Goal: Task Accomplishment & Management: Complete application form

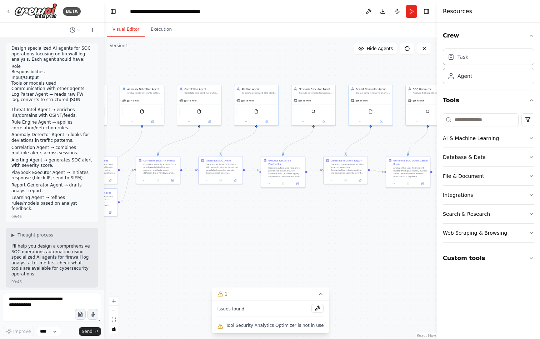
scroll to position [11853, 0]
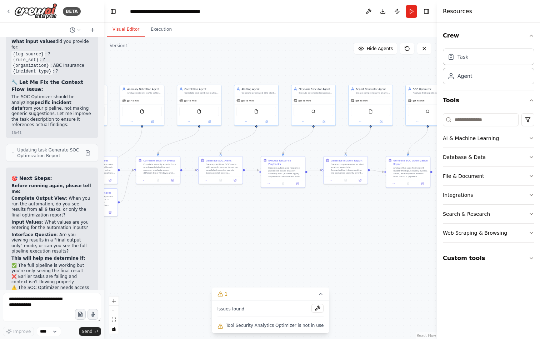
click at [262, 65] on div ".deletable-edge-delete-btn { width: 20px; height: 20px; border: 0px solid #ffff…" at bounding box center [270, 188] width 333 height 302
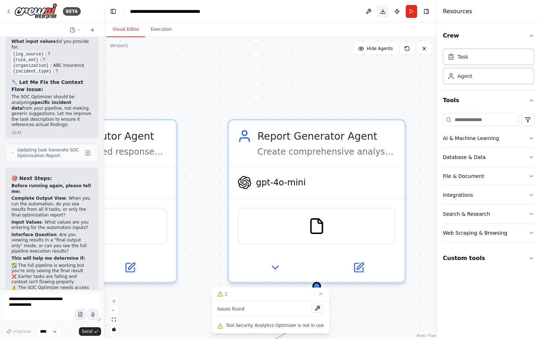
click at [385, 13] on button "Download" at bounding box center [382, 11] width 11 height 13
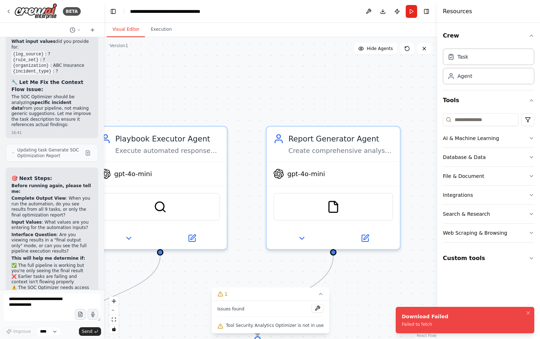
click at [437, 315] on div "Download Failed" at bounding box center [425, 316] width 46 height 7
click at [407, 48] on icon at bounding box center [407, 49] width 6 height 6
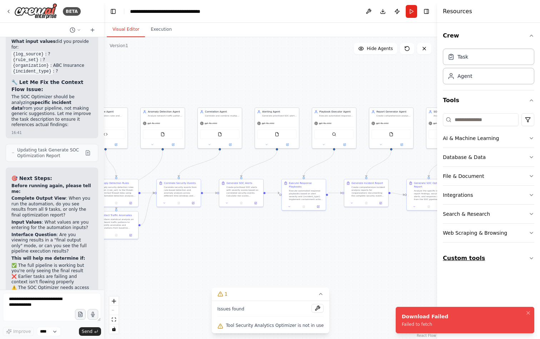
drag, startPoint x: 296, startPoint y: 276, endPoint x: 462, endPoint y: 265, distance: 166.5
click at [462, 265] on div "BETA Design specialized AI agents for SOC operations focusing on firewall log a…" at bounding box center [270, 169] width 540 height 339
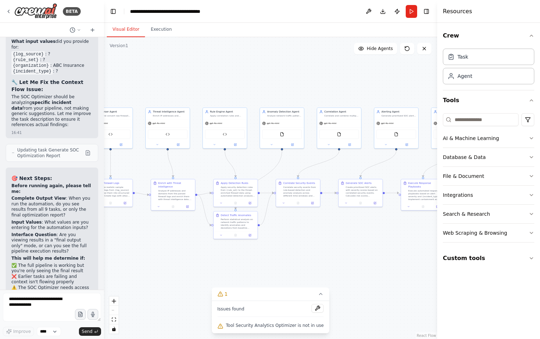
drag, startPoint x: 371, startPoint y: 237, endPoint x: 437, endPoint y: 243, distance: 66.8
click at [432, 243] on div ".deletable-edge-delete-btn { width: 20px; height: 20px; border: 0px solid #ffff…" at bounding box center [270, 188] width 333 height 302
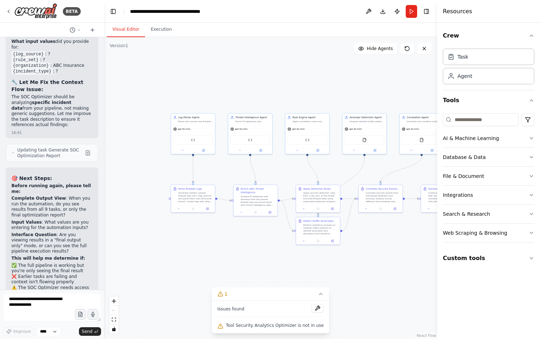
drag, startPoint x: 341, startPoint y: 244, endPoint x: 377, endPoint y: 239, distance: 36.1
click at [340, 240] on div "Detect Traffic Anomalies Perform statistical analysis on network traffic patter…" at bounding box center [318, 231] width 45 height 28
click at [410, 50] on icon at bounding box center [407, 49] width 6 height 6
click at [91, 30] on icon at bounding box center [93, 30] width 6 height 6
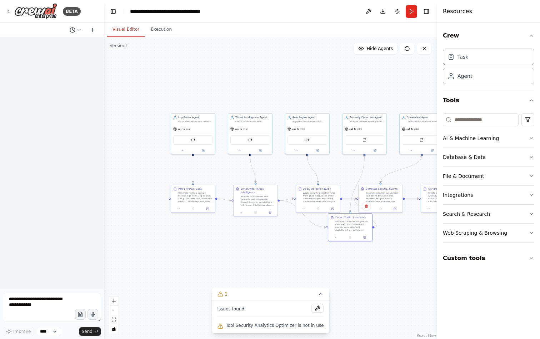
click at [79, 29] on icon at bounding box center [79, 30] width 4 height 4
click at [96, 32] on div at bounding box center [52, 169] width 104 height 339
click at [69, 113] on div at bounding box center [52, 163] width 104 height 253
click at [427, 50] on button at bounding box center [424, 48] width 14 height 11
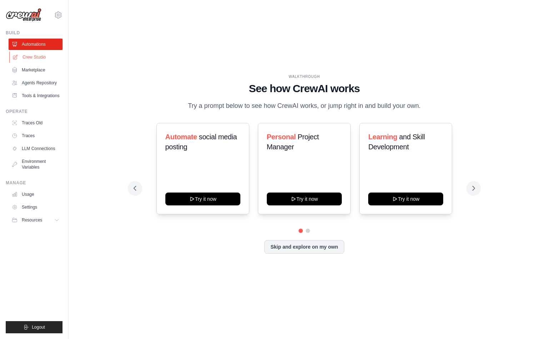
click at [45, 57] on link "Crew Studio" at bounding box center [36, 56] width 54 height 11
click at [46, 44] on link "Automations" at bounding box center [36, 44] width 54 height 11
click at [45, 60] on link "Crew Studio" at bounding box center [36, 56] width 54 height 11
click at [34, 58] on link "Crew Studio" at bounding box center [36, 56] width 54 height 11
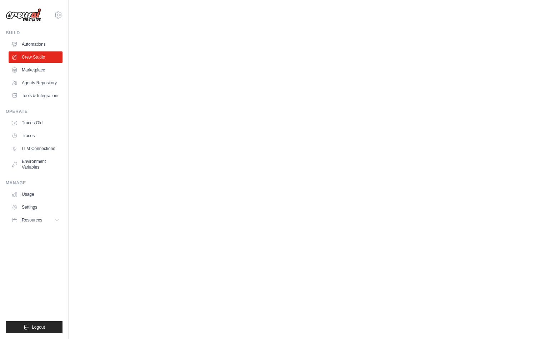
click at [36, 146] on link "LLM Connections" at bounding box center [36, 148] width 54 height 11
click at [23, 11] on img at bounding box center [24, 15] width 36 height 14
click at [23, 21] on img at bounding box center [24, 15] width 36 height 14
click at [27, 18] on img at bounding box center [24, 15] width 36 height 14
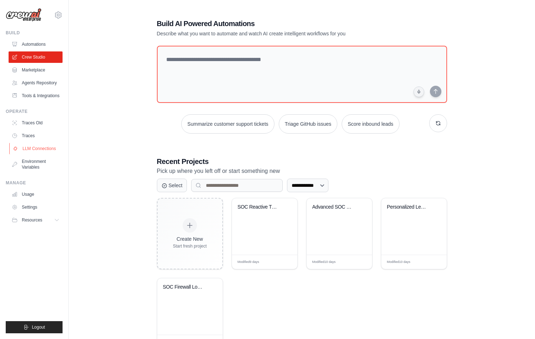
click at [33, 148] on link "LLM Connections" at bounding box center [36, 148] width 54 height 11
click at [32, 194] on link "Usage" at bounding box center [36, 194] width 54 height 11
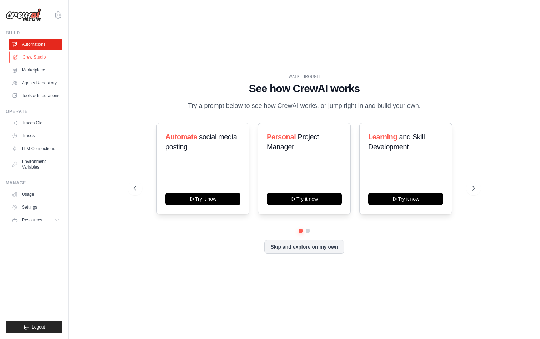
click at [35, 59] on link "Crew Studio" at bounding box center [36, 56] width 54 height 11
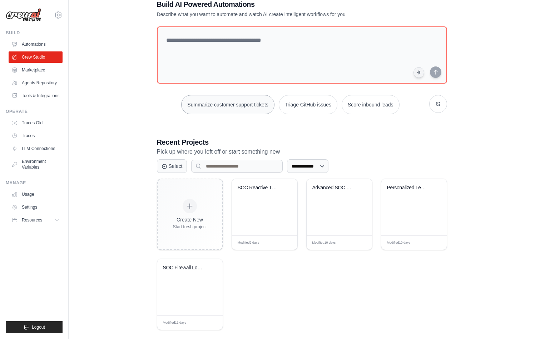
scroll to position [29, 0]
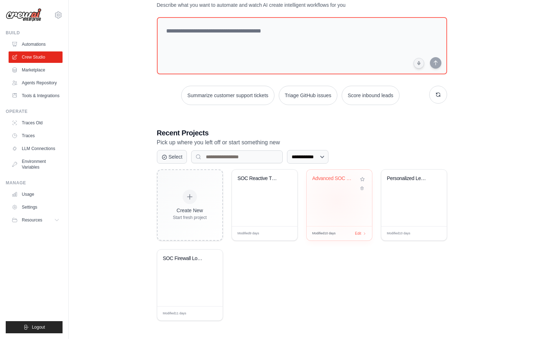
click at [337, 201] on div "Advanced SOC Firewall Analysis Pipe..." at bounding box center [339, 198] width 65 height 56
click at [360, 233] on span "Edit" at bounding box center [357, 233] width 7 height 6
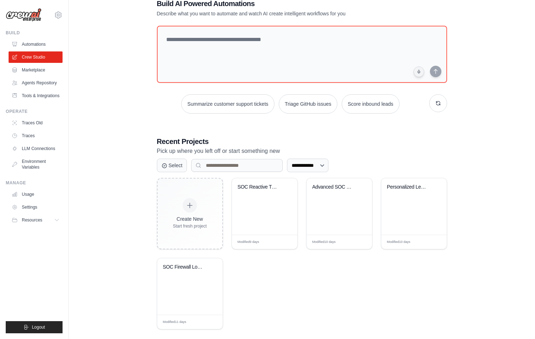
scroll to position [0, 0]
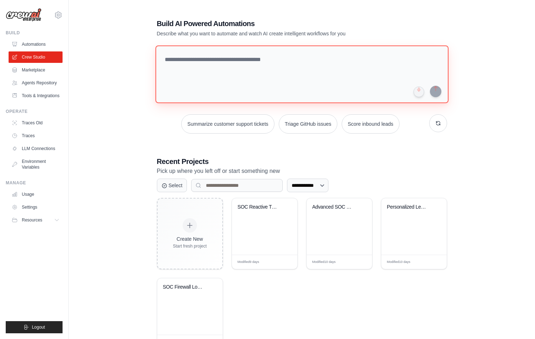
click at [195, 70] on textarea at bounding box center [301, 74] width 293 height 58
click at [253, 60] on textarea at bounding box center [301, 74] width 293 height 58
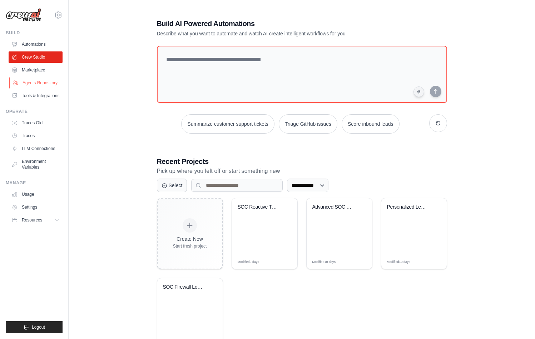
click at [32, 83] on link "Agents Repository" at bounding box center [36, 82] width 54 height 11
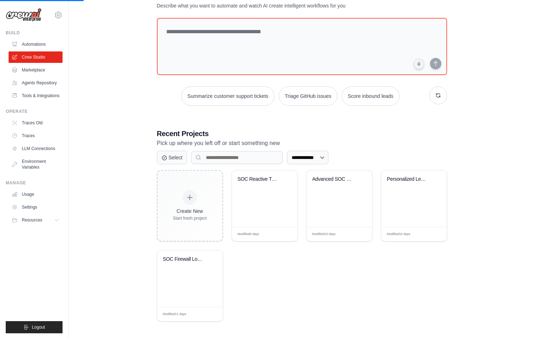
scroll to position [29, 0]
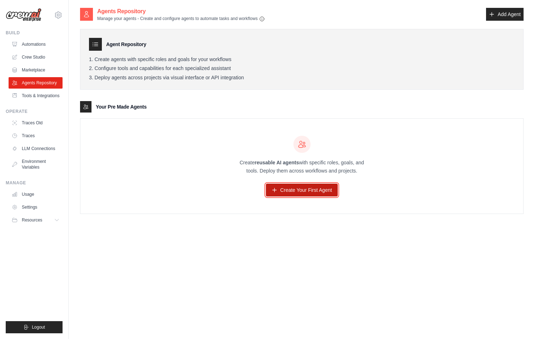
click at [323, 192] on link "Create Your First Agent" at bounding box center [302, 190] width 72 height 13
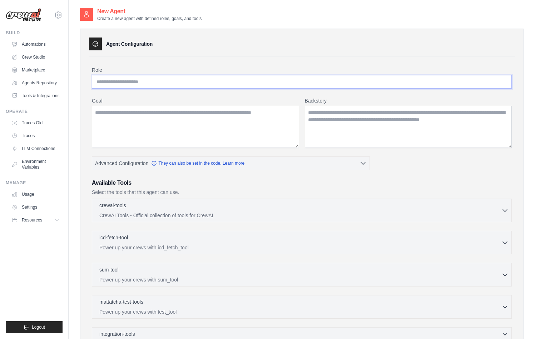
click at [172, 78] on input "Role" at bounding box center [302, 82] width 420 height 14
type input "**********"
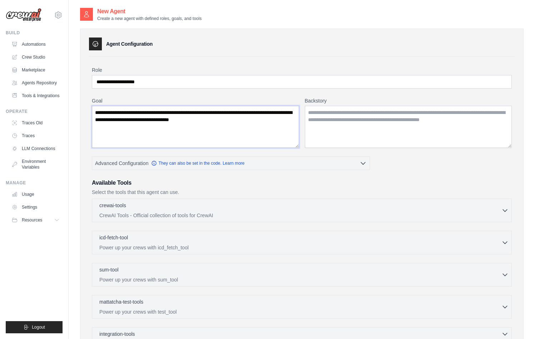
type textarea "**********"
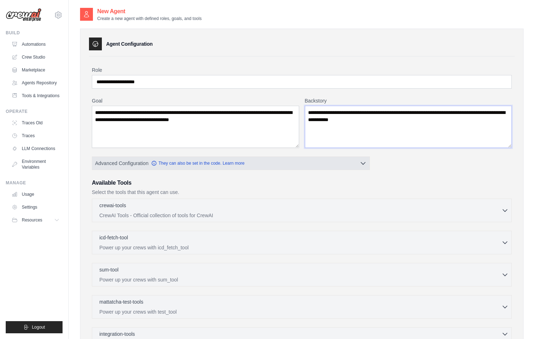
scroll to position [99, 0]
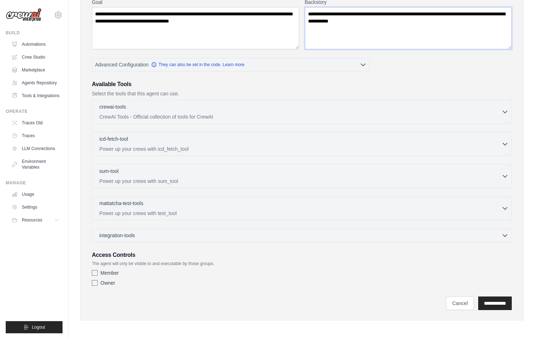
type textarea "**********"
click at [311, 98] on div "Available Tools Select the tools that this agent can use. crewai-tools 0 select…" at bounding box center [302, 161] width 420 height 162
click at [311, 103] on div "crewai-tools 0 selected CrewAI Tools - Official collection of tools for CrewAI …" at bounding box center [302, 112] width 420 height 24
click at [238, 297] on div "**********" at bounding box center [302, 304] width 420 height 14
click at [94, 285] on div "Owner" at bounding box center [302, 282] width 420 height 7
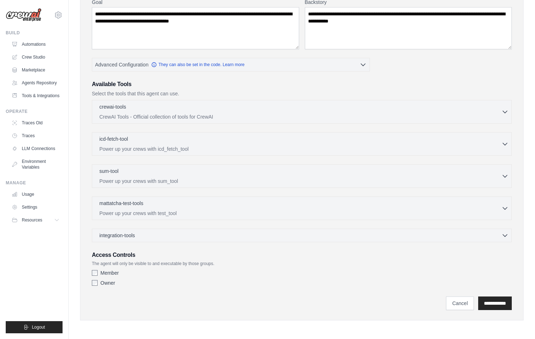
click at [96, 276] on div "Member" at bounding box center [302, 272] width 420 height 7
click at [492, 299] on input "**********" at bounding box center [495, 304] width 34 height 14
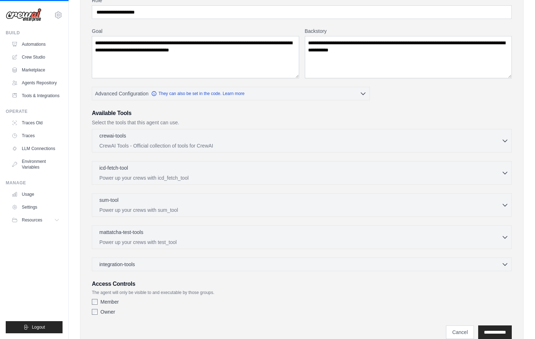
scroll to position [41, 0]
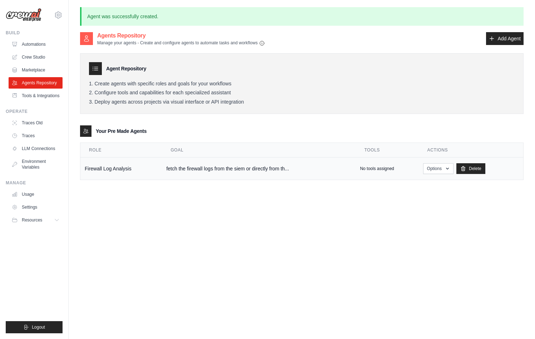
click at [105, 169] on td "Firewall Log Analysis" at bounding box center [120, 169] width 81 height 23
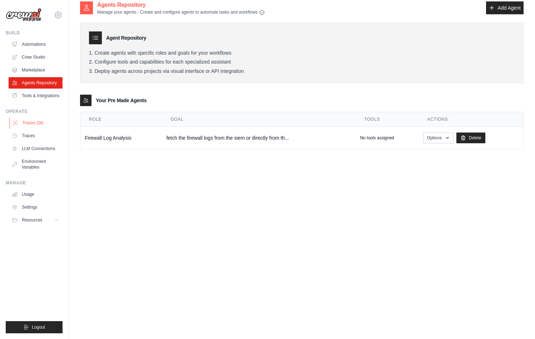
scroll to position [39, 0]
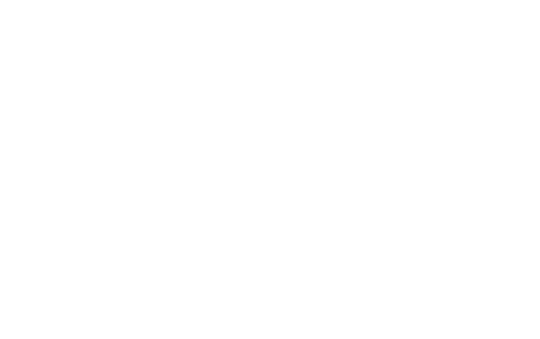
click at [186, 0] on html at bounding box center [270, 0] width 540 height 0
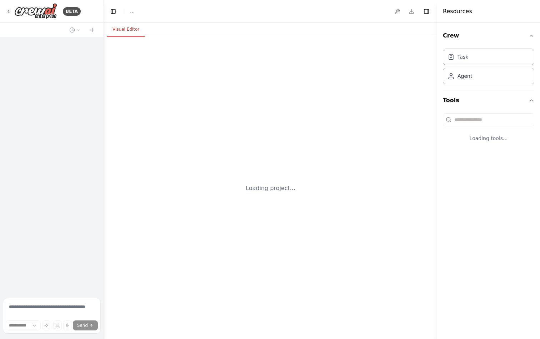
select select "****"
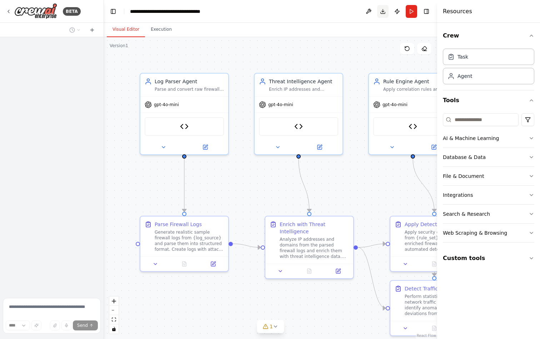
click at [386, 12] on button "Download" at bounding box center [382, 11] width 11 height 13
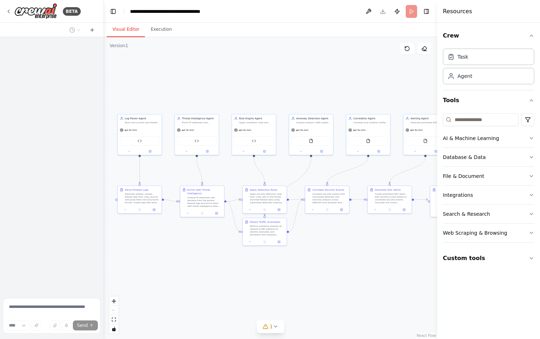
drag, startPoint x: 379, startPoint y: 101, endPoint x: 213, endPoint y: 84, distance: 167.0
click at [213, 84] on div ".deletable-edge-delete-btn { width: 20px; height: 20px; border: 0px solid #ffff…" at bounding box center [270, 188] width 333 height 302
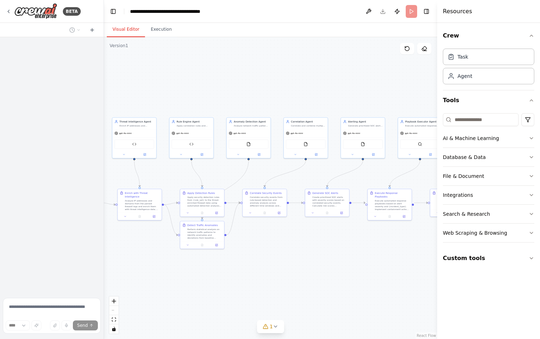
drag, startPoint x: 309, startPoint y: 74, endPoint x: 193, endPoint y: 80, distance: 117.0
click at [193, 80] on div ".deletable-edge-delete-btn { width: 20px; height: 20px; border: 0px solid #ffff…" at bounding box center [270, 188] width 333 height 302
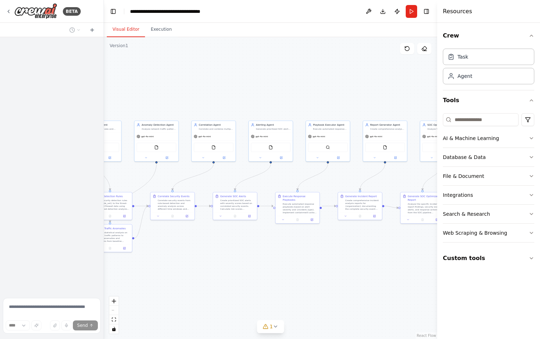
drag, startPoint x: 289, startPoint y: 78, endPoint x: 185, endPoint y: 83, distance: 104.1
click at [185, 83] on div ".deletable-edge-delete-btn { width: 20px; height: 20px; border: 0px solid #ffff…" at bounding box center [270, 188] width 333 height 302
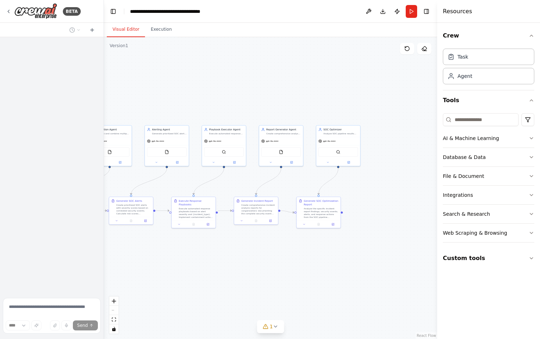
drag, startPoint x: 292, startPoint y: 80, endPoint x: 230, endPoint y: 83, distance: 61.6
click at [230, 83] on div ".deletable-edge-delete-btn { width: 20px; height: 20px; border: 0px solid #ffff…" at bounding box center [270, 188] width 333 height 302
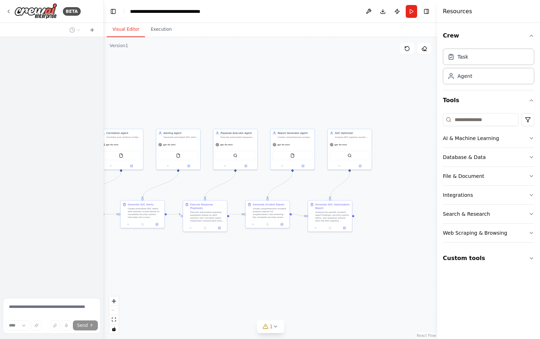
drag, startPoint x: 230, startPoint y: 83, endPoint x: 424, endPoint y: 94, distance: 194.6
click at [424, 94] on div ".deletable-edge-delete-btn { width: 20px; height: 20px; border: 0px solid #ffff…" at bounding box center [270, 188] width 333 height 302
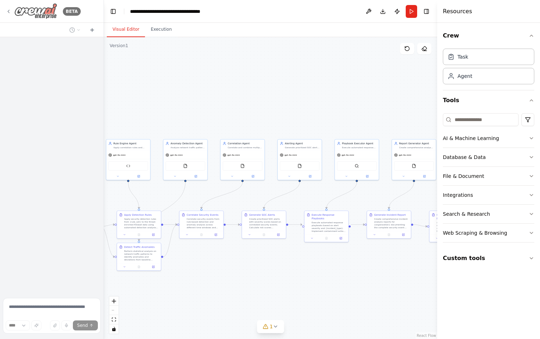
click at [10, 13] on icon at bounding box center [9, 12] width 6 height 6
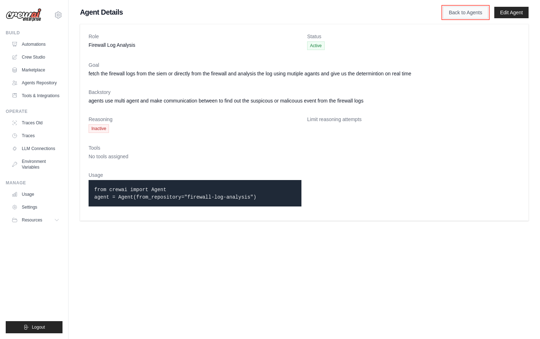
click at [465, 11] on link "Back to Agents" at bounding box center [465, 12] width 45 height 12
click at [44, 83] on link "Agents Repository" at bounding box center [36, 82] width 54 height 11
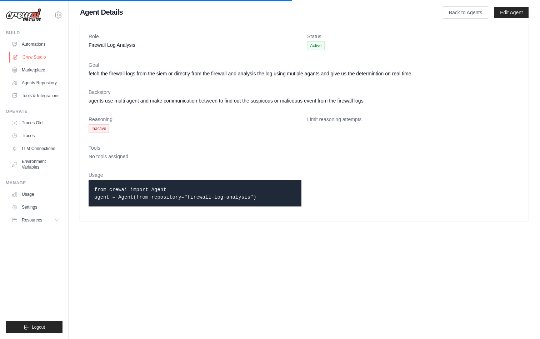
click at [30, 59] on link "Crew Studio" at bounding box center [36, 56] width 54 height 11
